Goal: Use online tool/utility: Utilize a website feature to perform a specific function

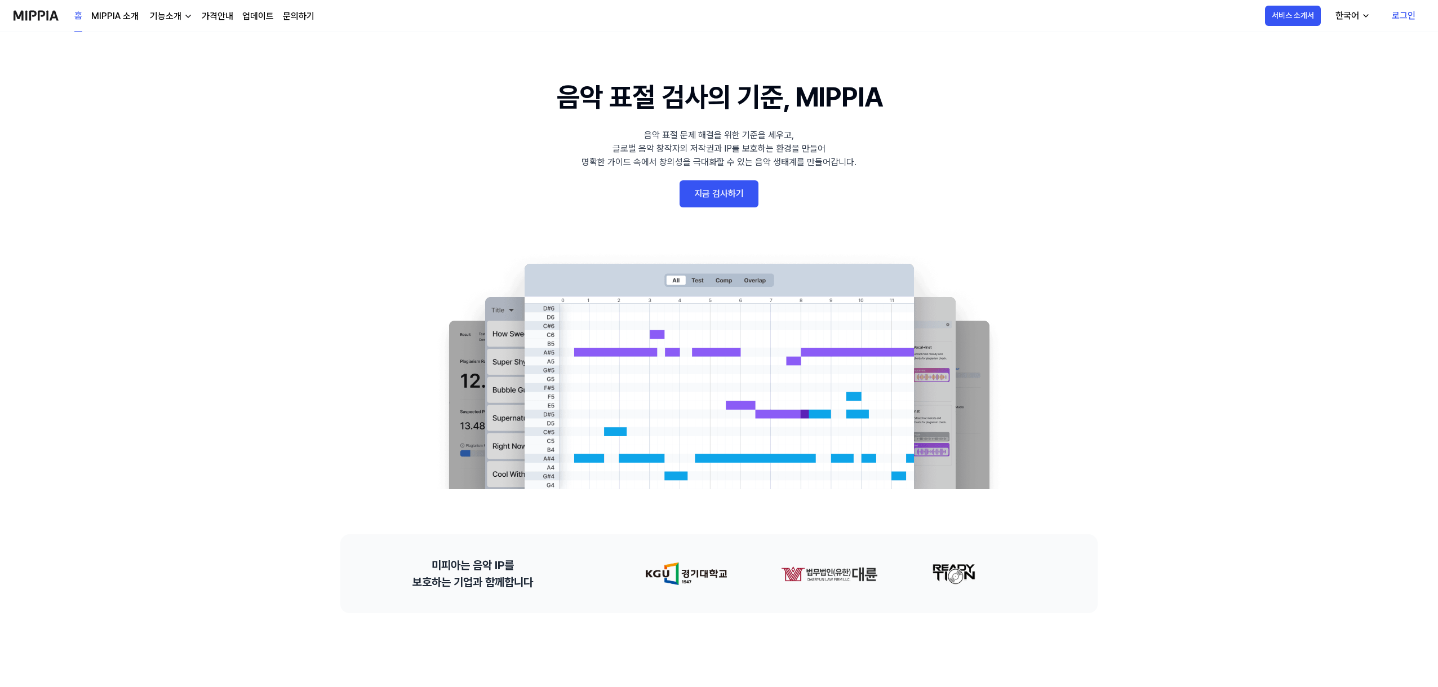
click at [708, 189] on link "지금 검사하기" at bounding box center [719, 193] width 79 height 27
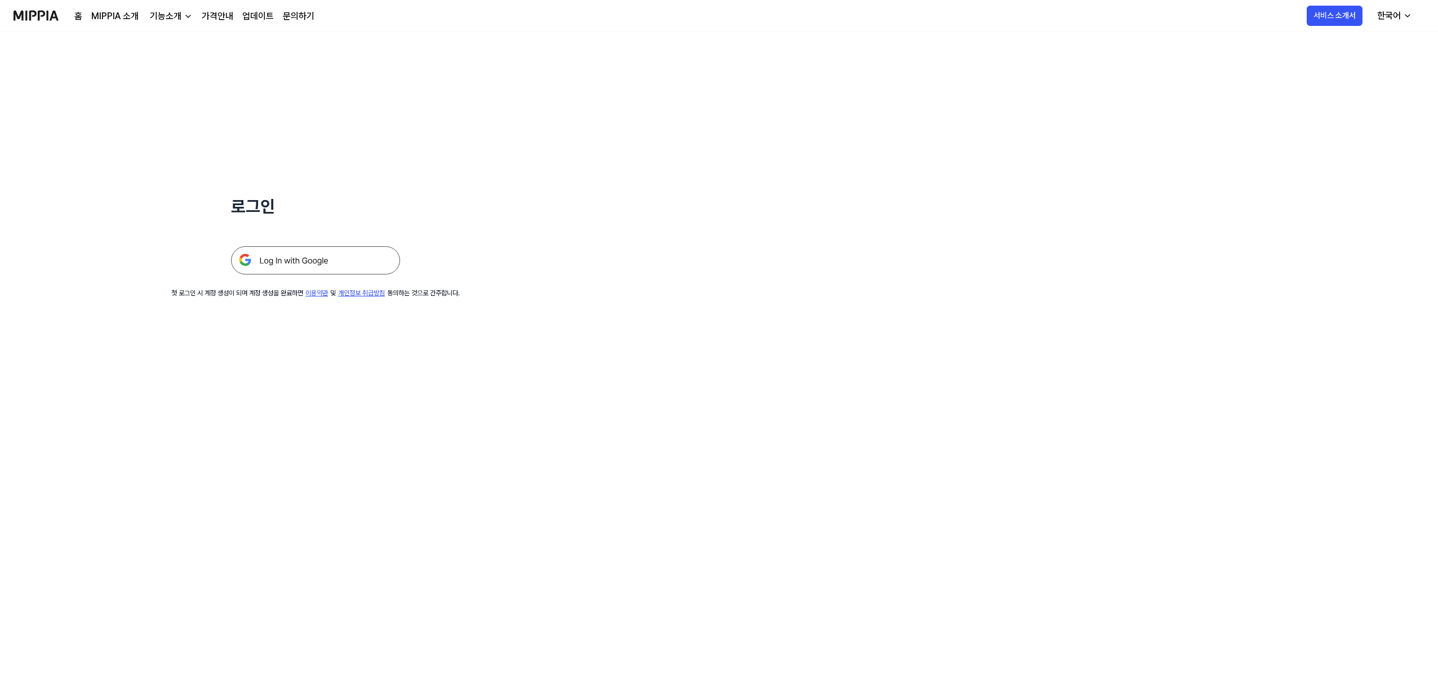
click at [327, 255] on img at bounding box center [315, 260] width 169 height 28
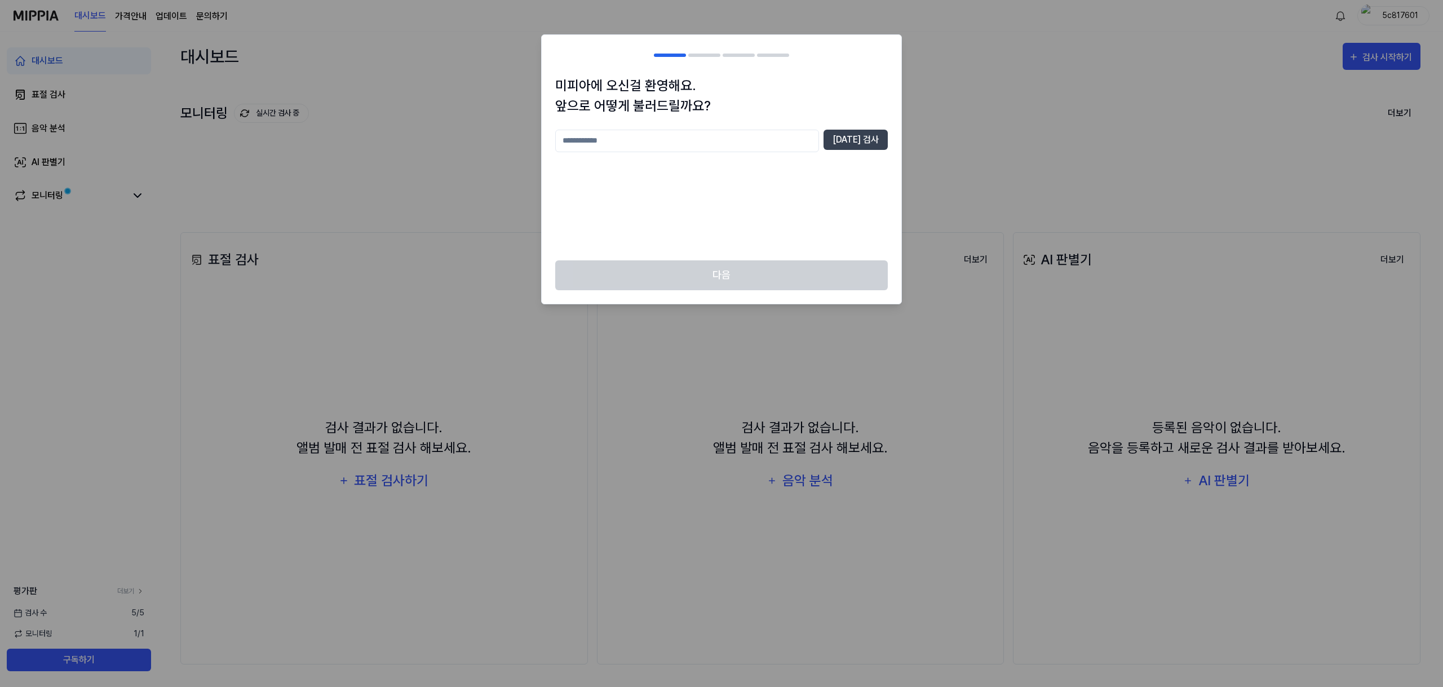
click at [770, 138] on input "text" at bounding box center [687, 141] width 264 height 23
type input "*"
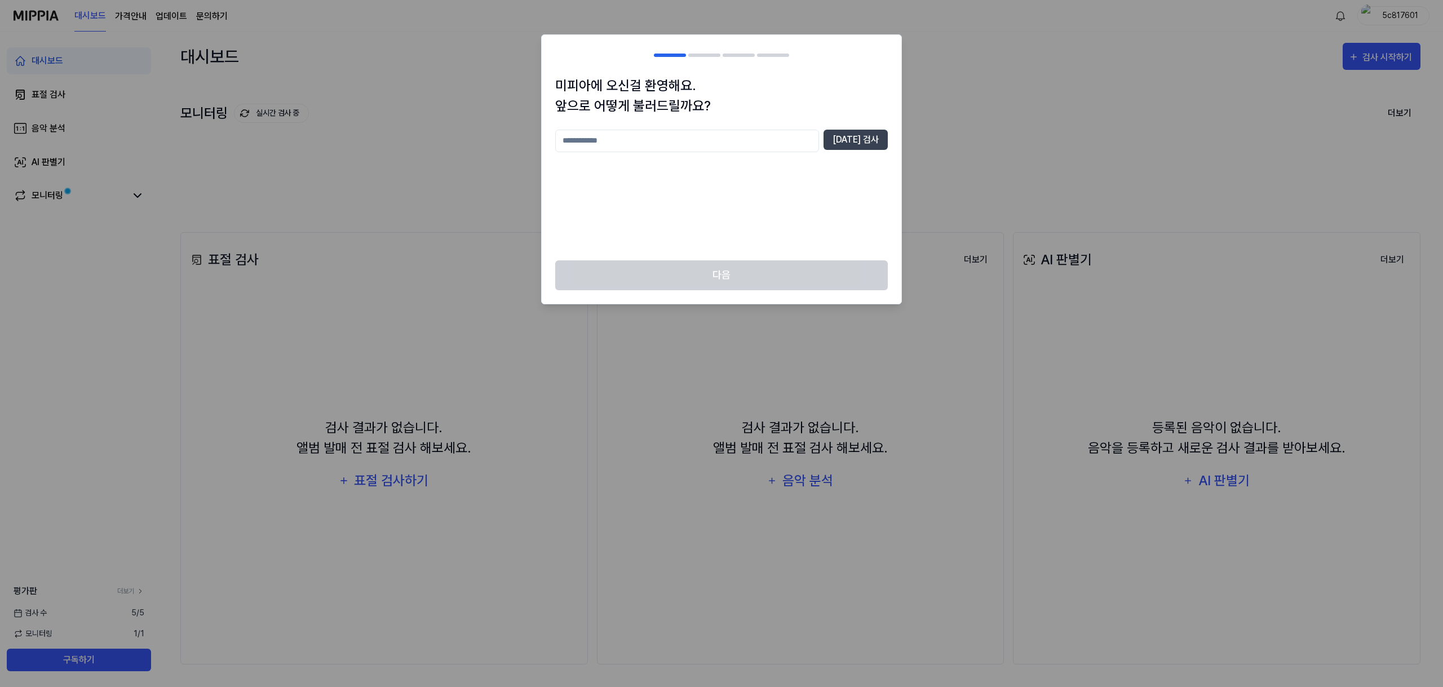
type input "*"
type input "**"
click at [873, 123] on div "미피아에 오신걸 환영해요. 앞으로 어떻게 불러드릴까요? ** 중복 검사" at bounding box center [722, 168] width 360 height 185
click at [868, 143] on button "중복 검사" at bounding box center [855, 140] width 64 height 20
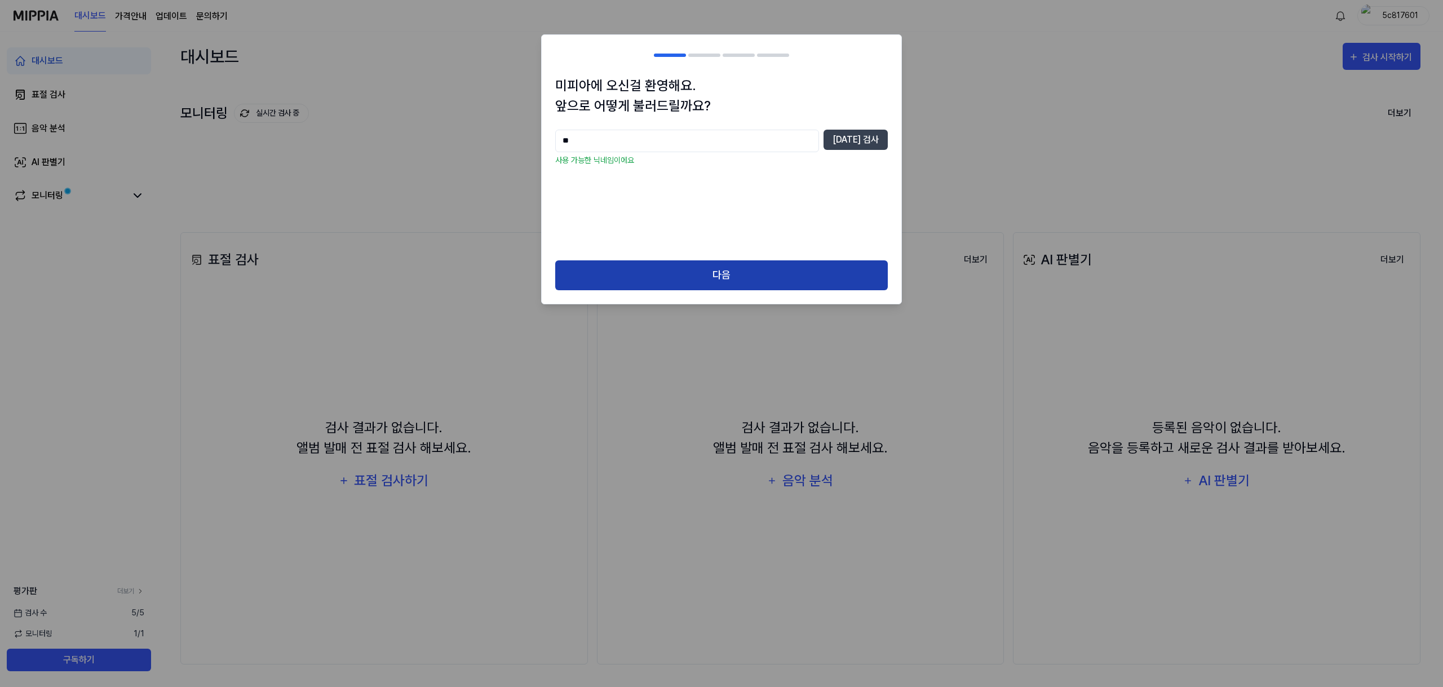
click at [824, 271] on button "다음" at bounding box center [721, 275] width 332 height 30
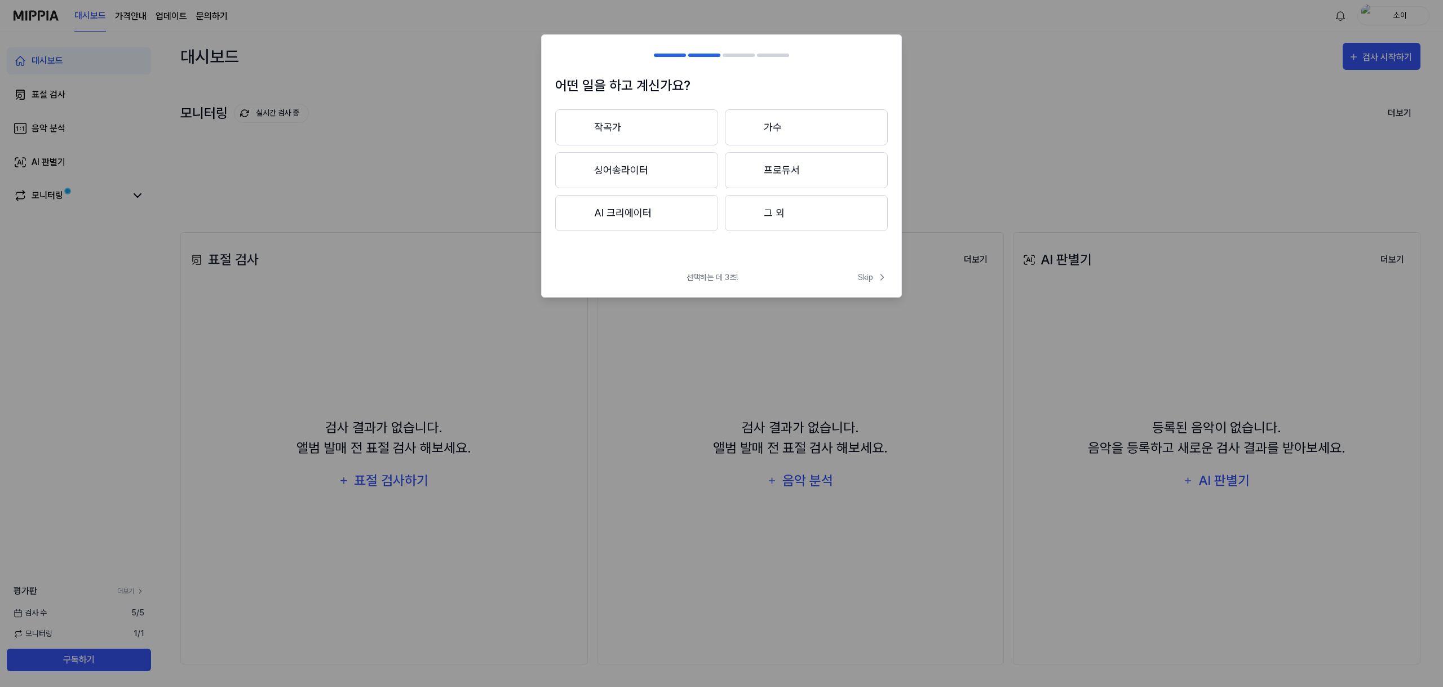
click at [655, 202] on button "AI 크리에이터" at bounding box center [636, 213] width 163 height 36
click at [720, 277] on span "선택하는 데 3초!" at bounding box center [711, 278] width 51 height 12
click at [587, 268] on div "어떤 일을 하고 계신가요? AI 크리에이터 3년 이하 3년 이상 선택하는 데 3초! Skip Skip" at bounding box center [721, 165] width 361 height 263
click at [575, 91] on h1 "어떤 일을 하고 계신가요?" at bounding box center [721, 86] width 332 height 20
click at [584, 123] on icon at bounding box center [578, 127] width 14 height 14
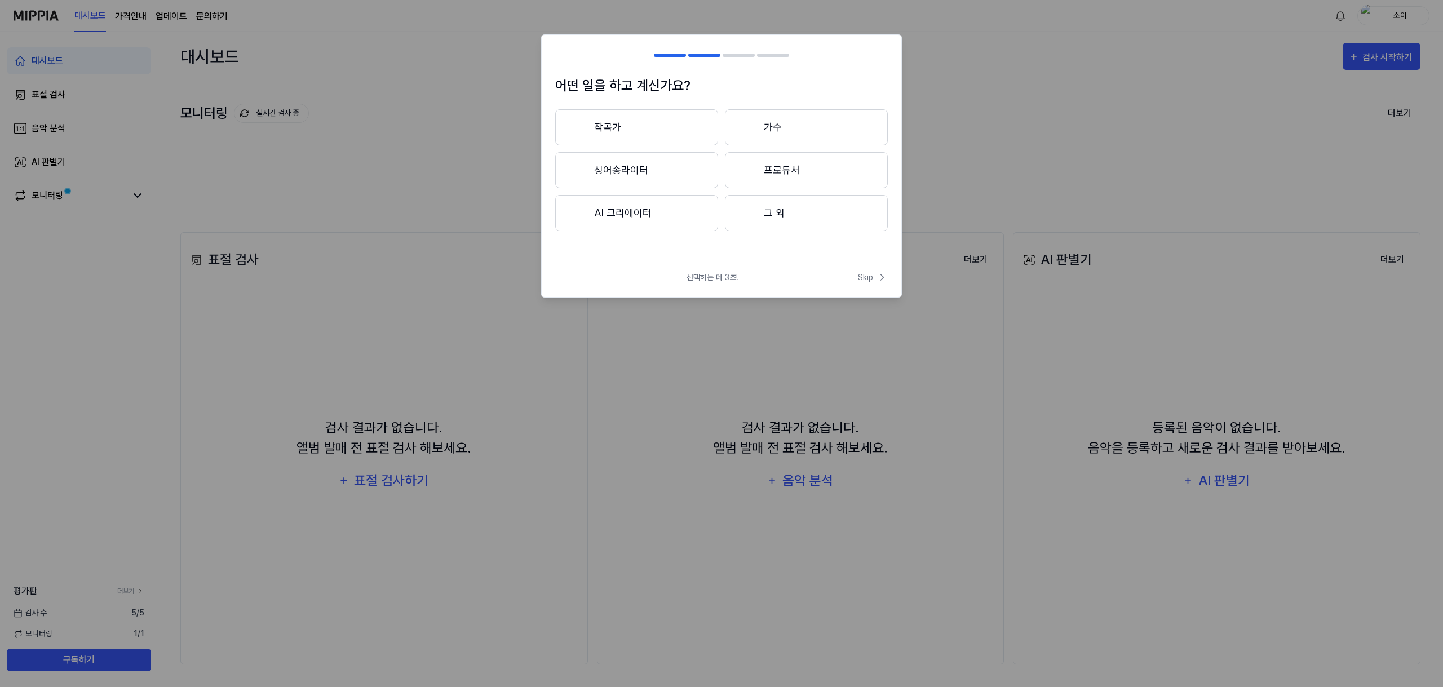
click at [627, 140] on button "작곡가" at bounding box center [636, 127] width 163 height 36
click at [671, 168] on button "3년 이하" at bounding box center [636, 170] width 163 height 36
click at [683, 132] on button "대중가요" at bounding box center [636, 127] width 162 height 36
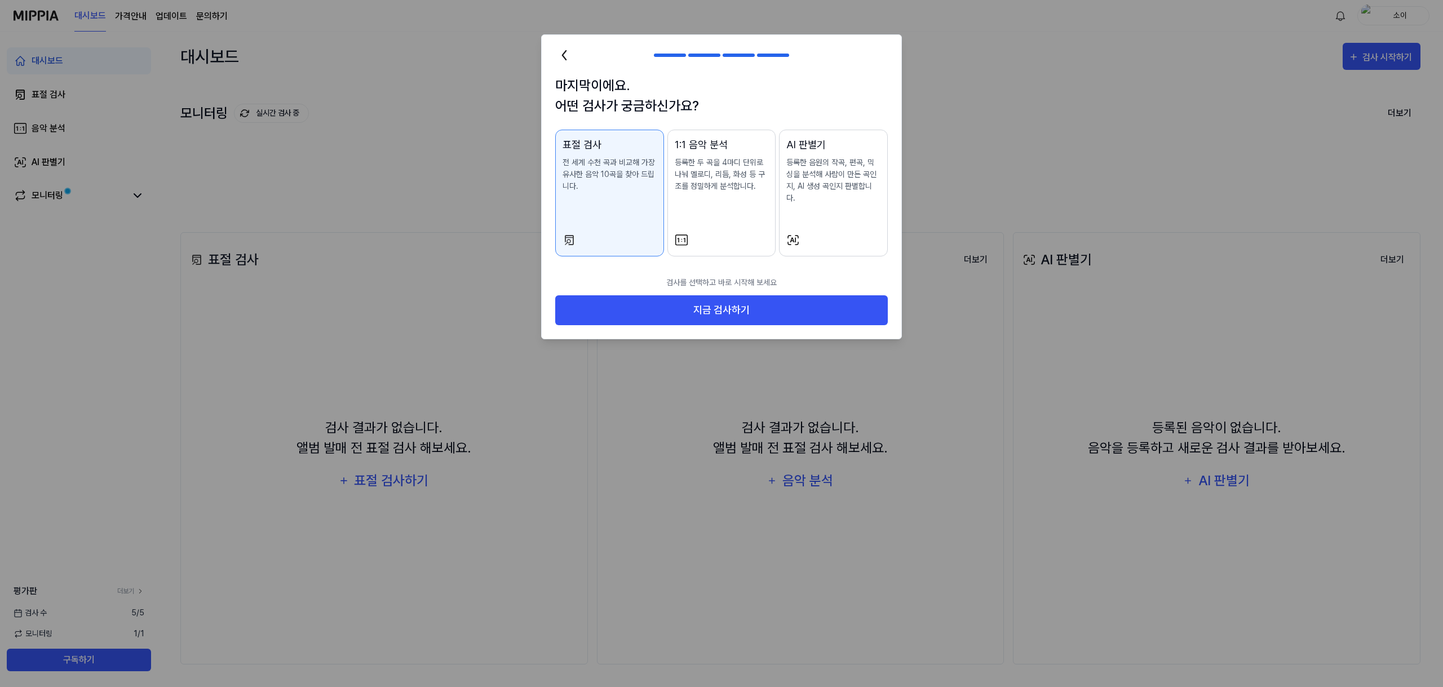
click at [643, 210] on div "표절 검사 전 세계 수천 곡과 비교해 가장 유사한 음악 10곡을 찾아 드립니다." at bounding box center [609, 176] width 94 height 78
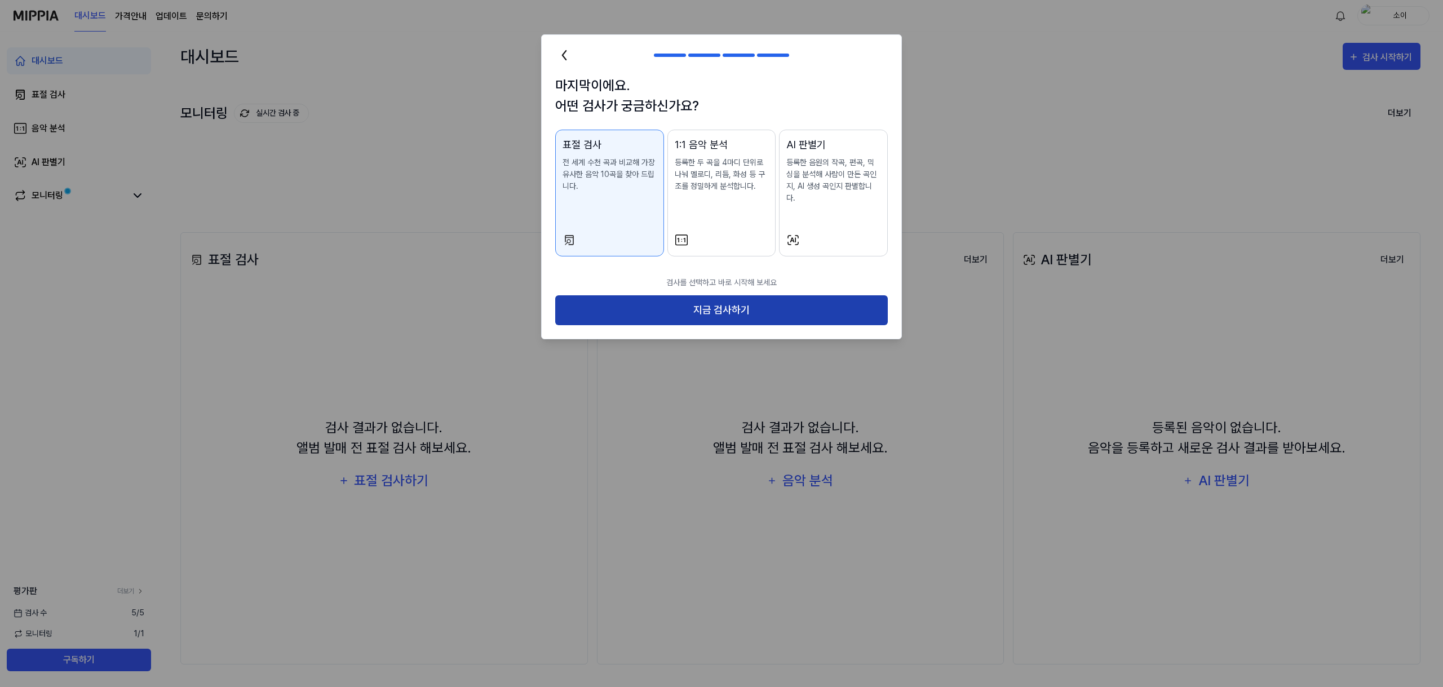
click at [660, 295] on button "지금 검사하기" at bounding box center [721, 310] width 332 height 30
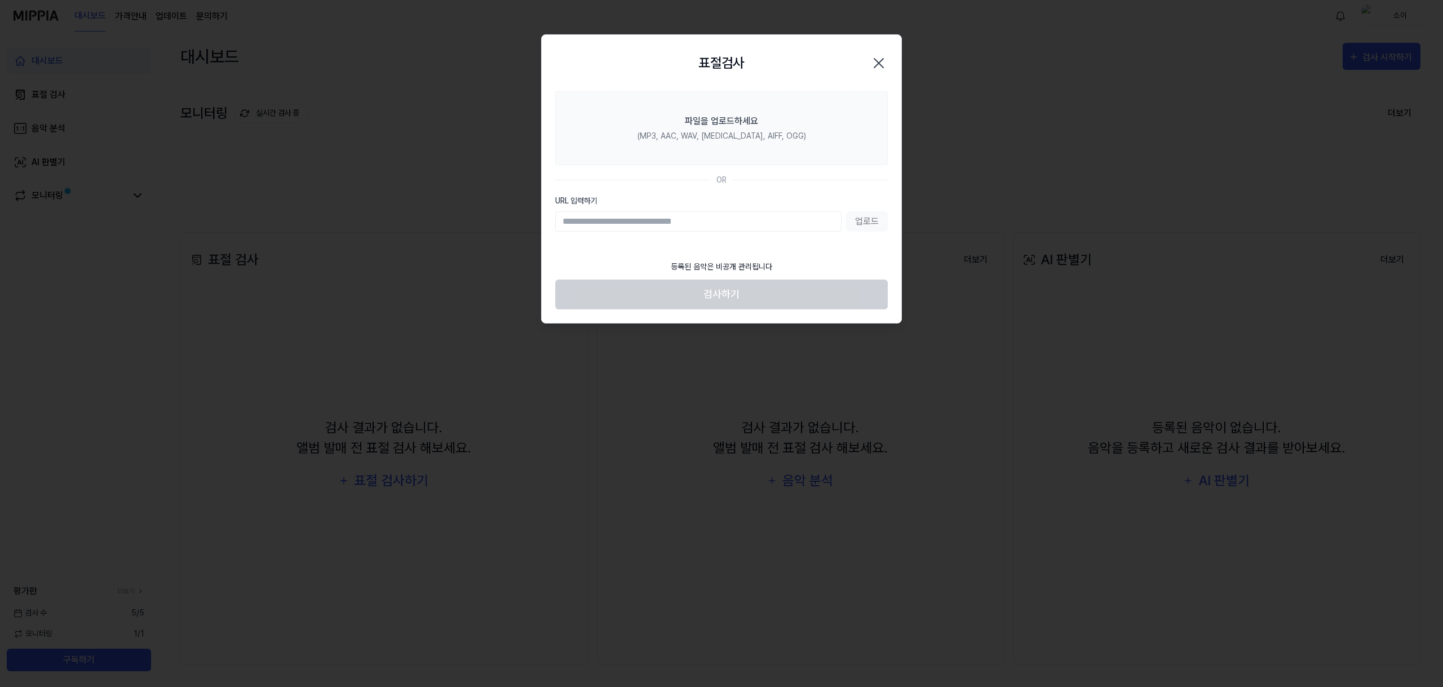
drag, startPoint x: 862, startPoint y: 569, endPoint x: 833, endPoint y: 584, distance: 33.3
click at [862, 569] on div at bounding box center [721, 343] width 1443 height 687
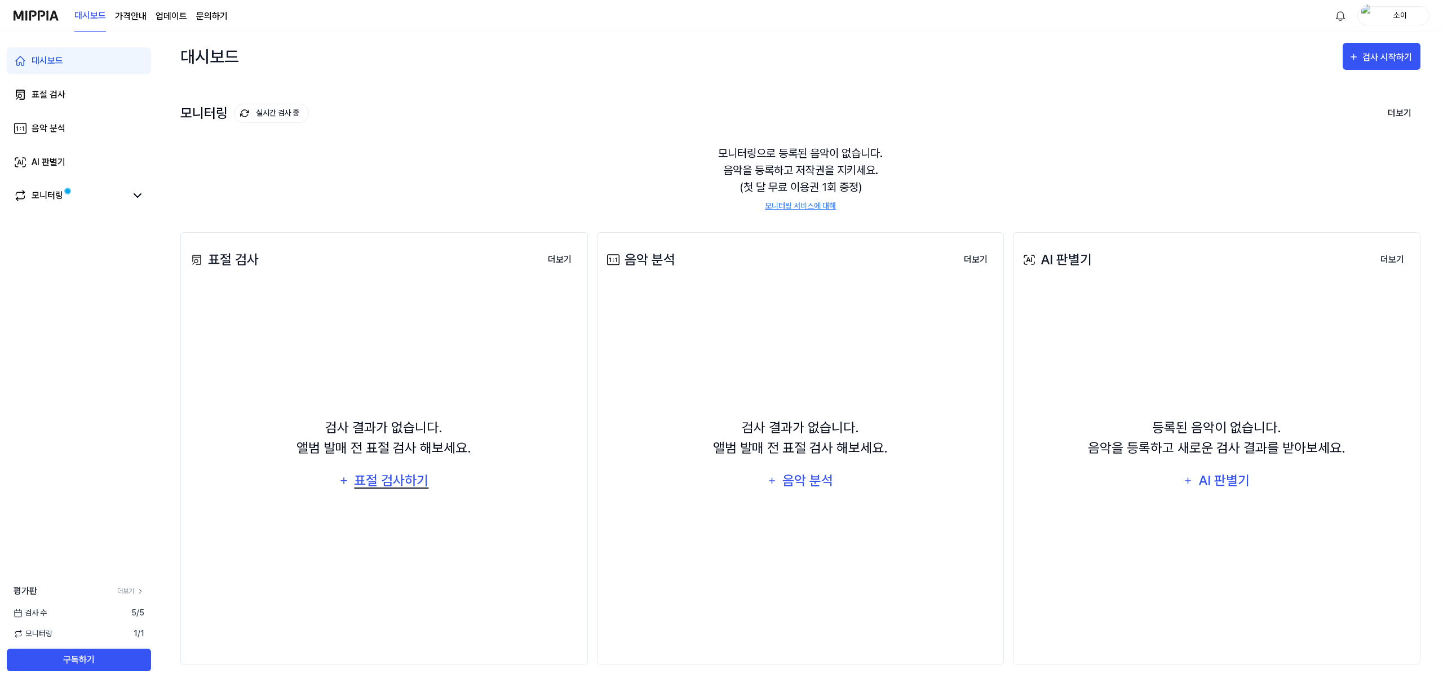
click at [400, 490] on div "표절 검사하기" at bounding box center [391, 480] width 77 height 21
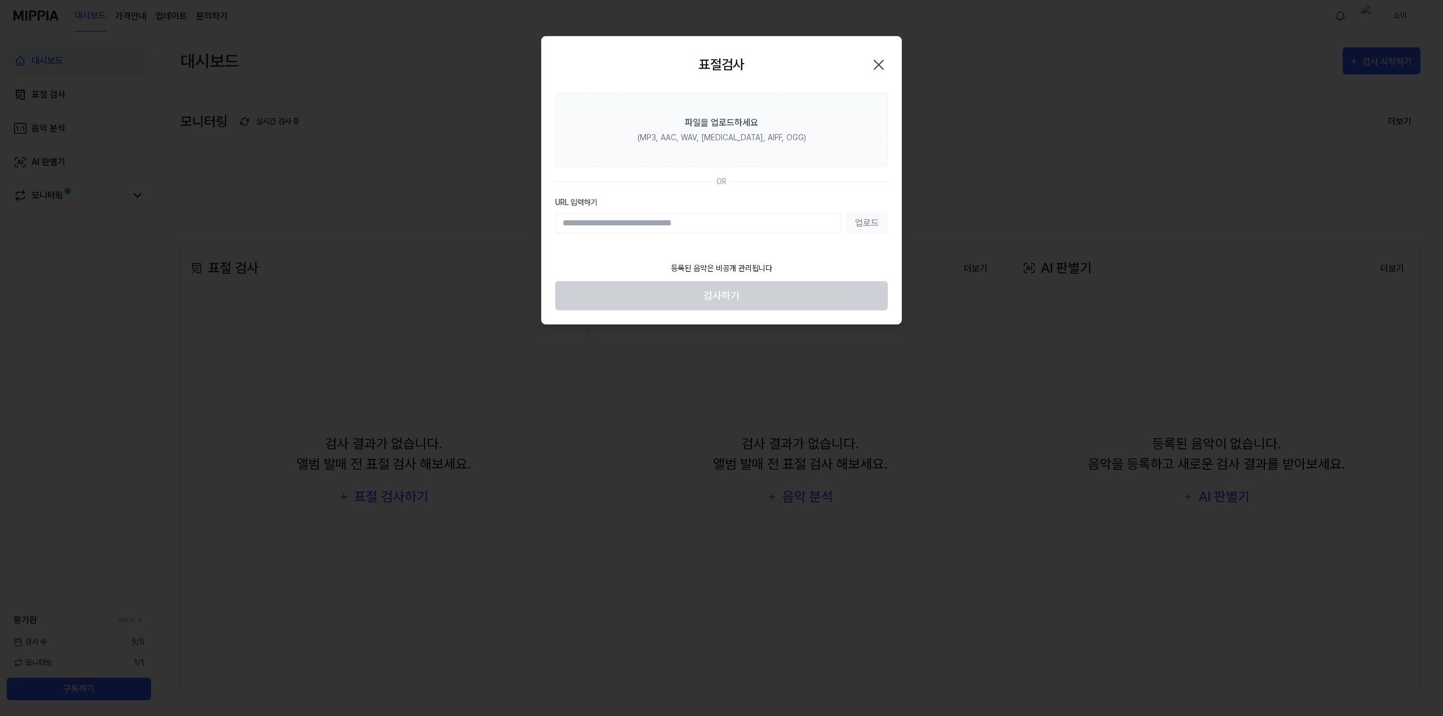
click at [672, 220] on input "URL 입력하기" at bounding box center [698, 223] width 286 height 20
paste input "**********"
type input "**********"
click at [859, 228] on button "업로드" at bounding box center [867, 223] width 42 height 20
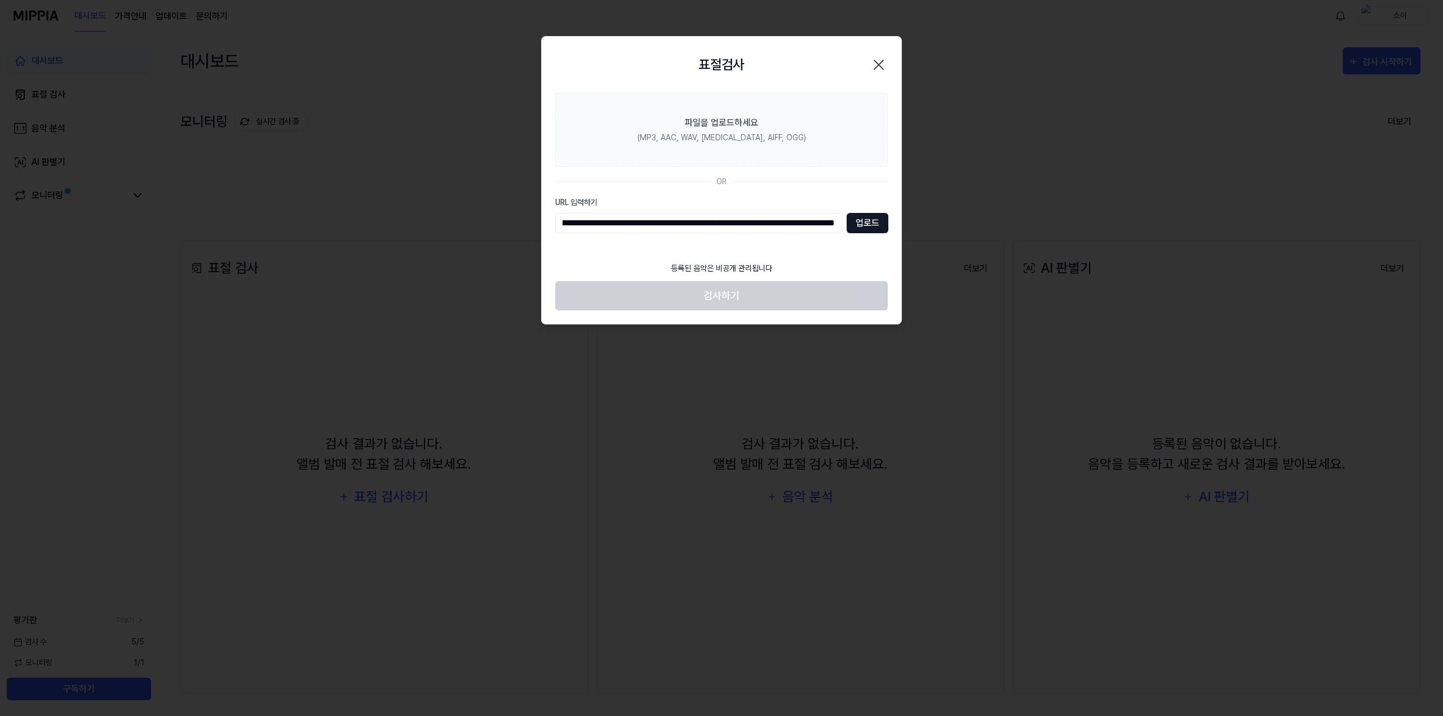
scroll to position [0, 0]
click at [633, 220] on input "URL 입력하기" at bounding box center [698, 223] width 286 height 20
paste input "**********"
type input "**********"
click at [858, 218] on button "업로드" at bounding box center [867, 223] width 42 height 20
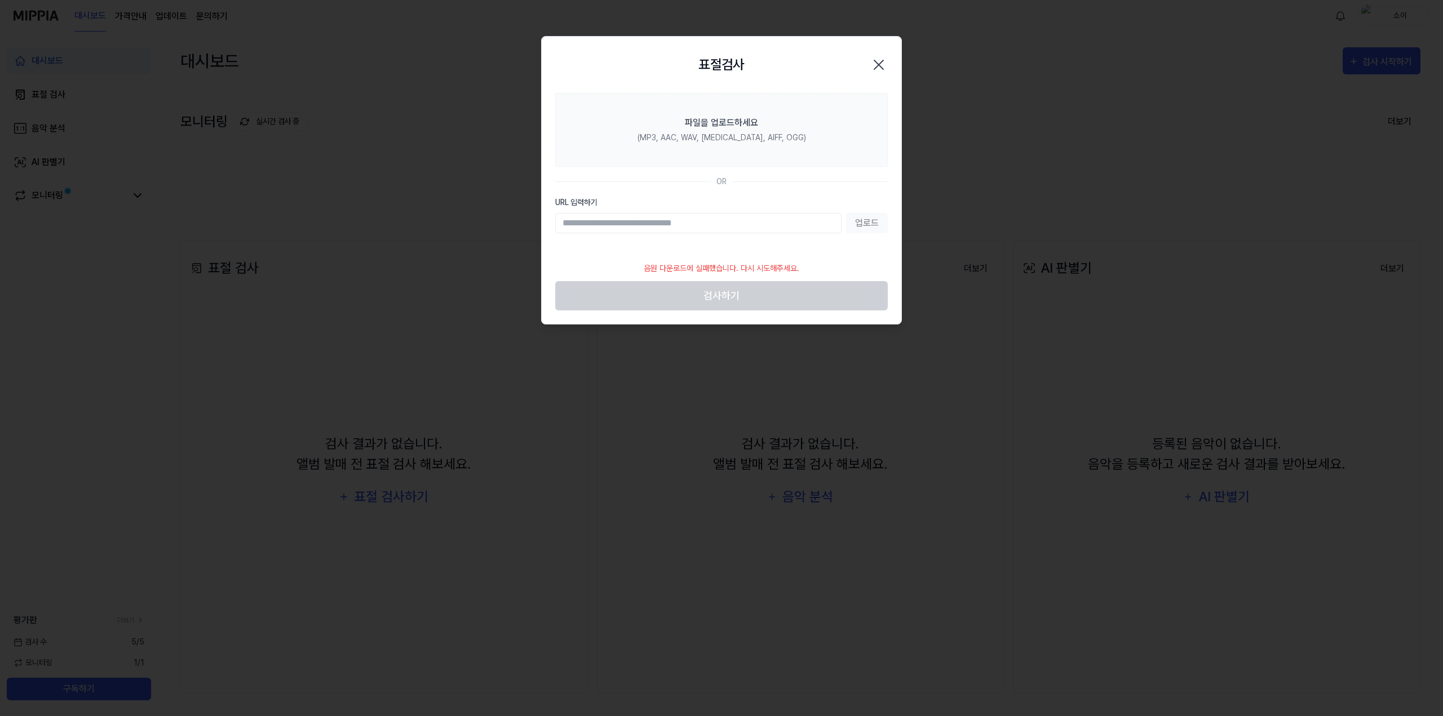
click at [877, 80] on div "표절검사 닫기" at bounding box center [722, 65] width 360 height 56
click at [882, 67] on icon "button" at bounding box center [879, 65] width 18 height 18
